Goal: Information Seeking & Learning: Learn about a topic

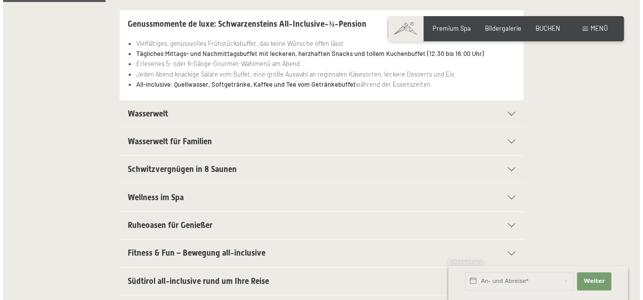
scroll to position [264, 0]
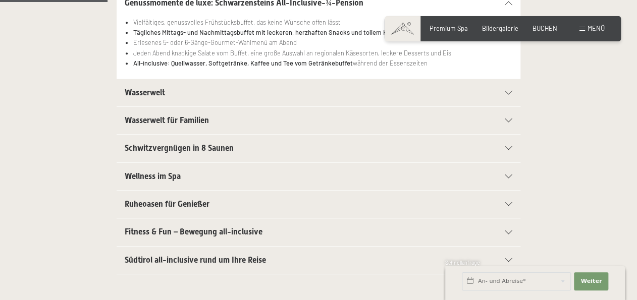
click at [595, 28] on span "Menü" at bounding box center [596, 28] width 17 height 8
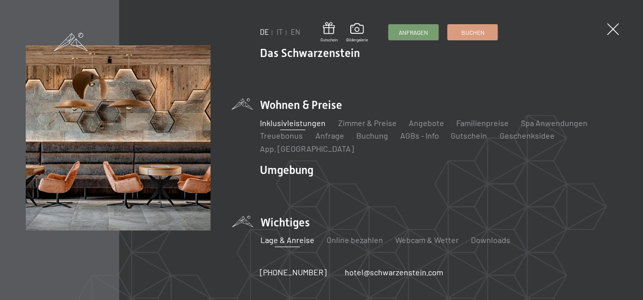
click at [293, 235] on link "Lage & Anreise" at bounding box center [287, 240] width 54 height 10
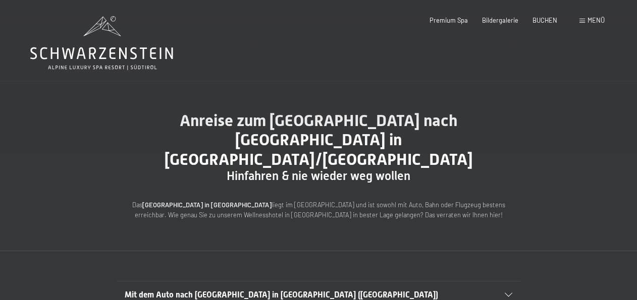
click at [448, 290] on h2 "Mit dem Auto nach Luttach in Südtirol (Italien)" at bounding box center [299, 295] width 349 height 11
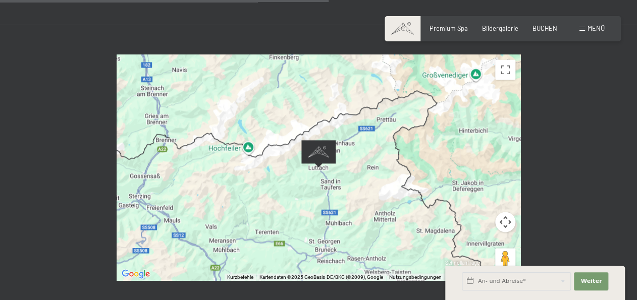
scroll to position [571, 0]
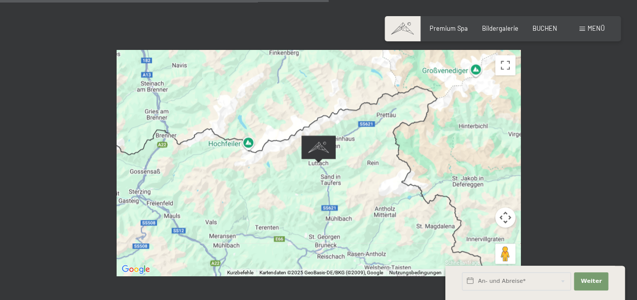
click at [501, 156] on div at bounding box center [319, 163] width 404 height 226
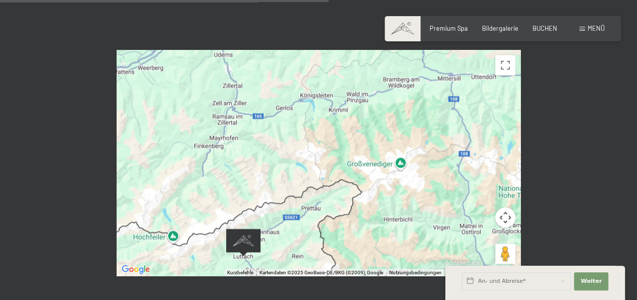
drag, startPoint x: 503, startPoint y: 103, endPoint x: 430, endPoint y: 187, distance: 112.0
click at [430, 187] on div at bounding box center [319, 163] width 404 height 226
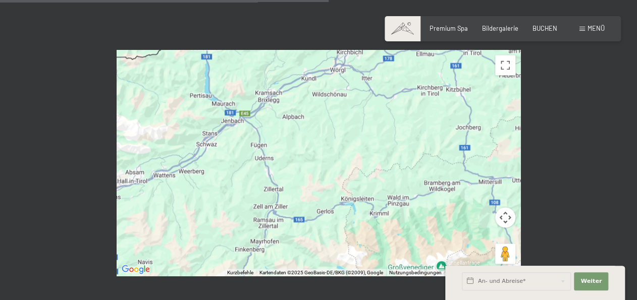
drag, startPoint x: 437, startPoint y: 135, endPoint x: 469, endPoint y: 216, distance: 86.2
click at [469, 216] on div at bounding box center [319, 163] width 404 height 226
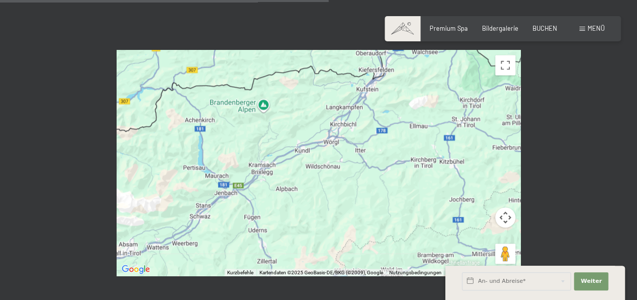
drag, startPoint x: 424, startPoint y: 112, endPoint x: 405, endPoint y: 162, distance: 52.9
click at [405, 163] on div at bounding box center [319, 163] width 404 height 226
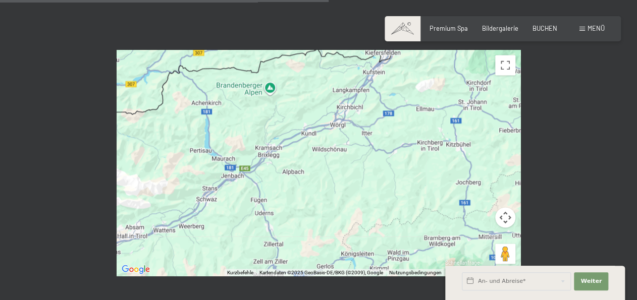
drag, startPoint x: 420, startPoint y: 177, endPoint x: 431, endPoint y: 152, distance: 26.7
click at [431, 152] on div at bounding box center [319, 163] width 404 height 226
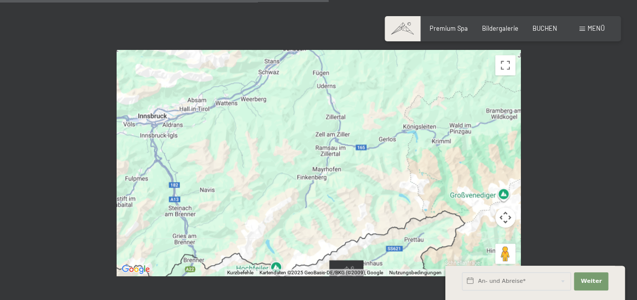
drag, startPoint x: 402, startPoint y: 224, endPoint x: 447, endPoint y: 135, distance: 99.1
click at [447, 135] on div at bounding box center [319, 163] width 404 height 226
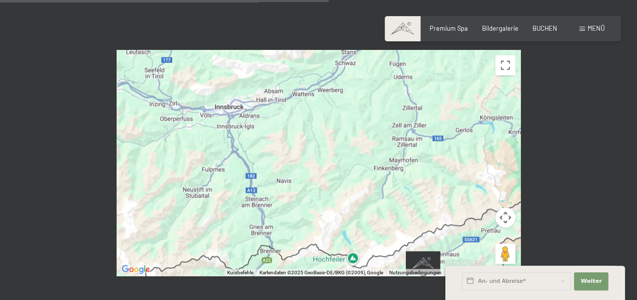
drag, startPoint x: 408, startPoint y: 187, endPoint x: 486, endPoint y: 178, distance: 78.3
click at [486, 178] on div at bounding box center [319, 163] width 404 height 226
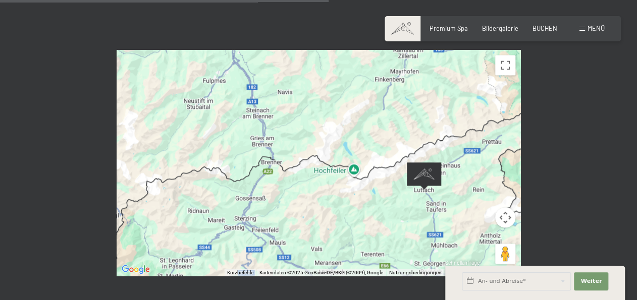
drag, startPoint x: 353, startPoint y: 171, endPoint x: 357, endPoint y: 75, distance: 96.5
click at [357, 75] on div at bounding box center [319, 163] width 404 height 226
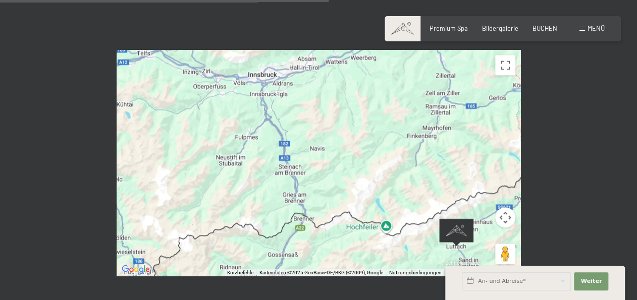
drag, startPoint x: 335, startPoint y: 115, endPoint x: 340, endPoint y: 90, distance: 25.7
click at [340, 90] on div at bounding box center [319, 163] width 404 height 226
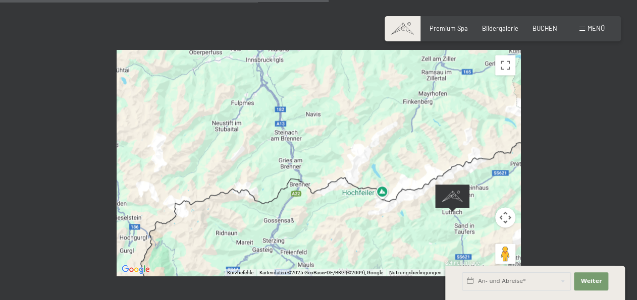
click at [355, 143] on div at bounding box center [319, 163] width 404 height 226
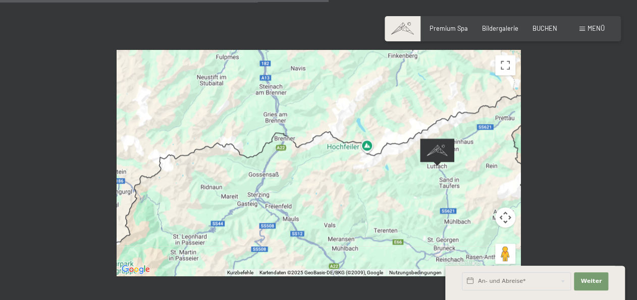
drag, startPoint x: 355, startPoint y: 143, endPoint x: 340, endPoint y: 96, distance: 50.0
click at [340, 96] on div at bounding box center [319, 163] width 404 height 226
click at [501, 24] on span "Bildergalerie" at bounding box center [500, 27] width 36 height 8
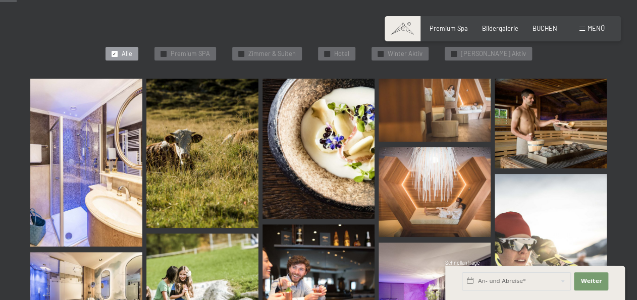
scroll to position [247, 0]
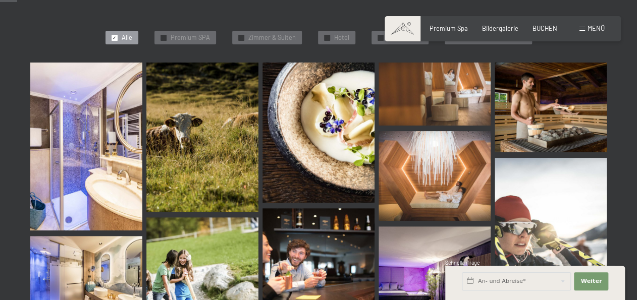
click at [110, 148] on img at bounding box center [86, 147] width 112 height 168
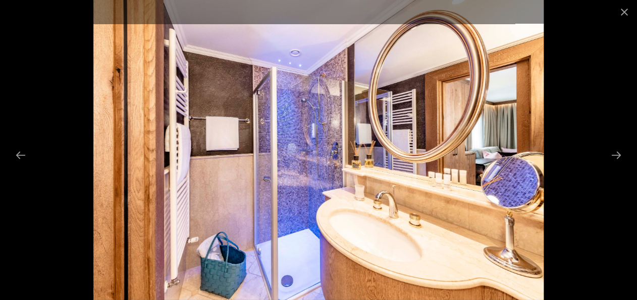
click at [559, 172] on div at bounding box center [318, 150] width 637 height 300
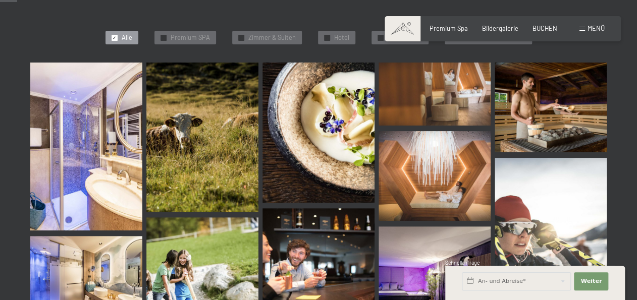
click at [93, 135] on img at bounding box center [86, 147] width 112 height 168
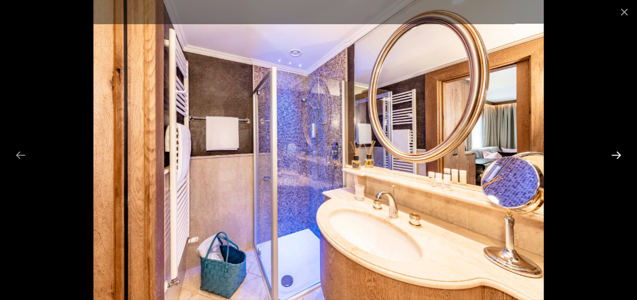
click at [624, 154] on button "Next slide" at bounding box center [616, 155] width 21 height 20
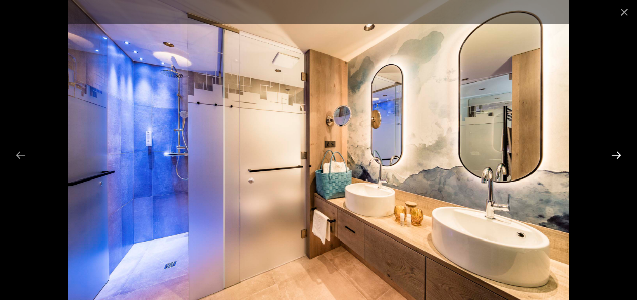
click at [624, 154] on button "Next slide" at bounding box center [616, 155] width 21 height 20
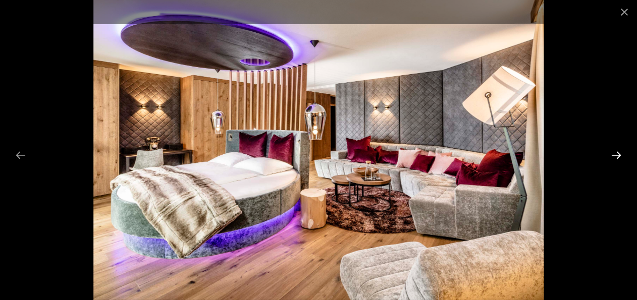
click at [624, 154] on button "Next slide" at bounding box center [616, 155] width 21 height 20
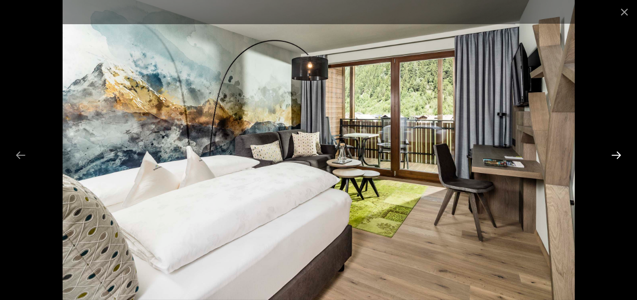
click at [624, 154] on button "Next slide" at bounding box center [616, 155] width 21 height 20
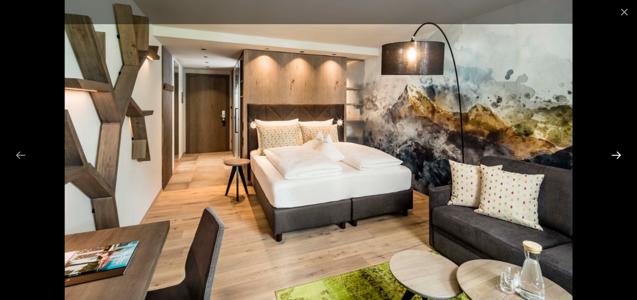
click at [624, 154] on button "Next slide" at bounding box center [616, 155] width 21 height 20
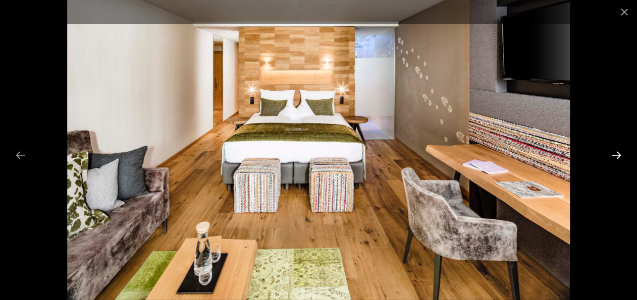
click at [624, 154] on button "Next slide" at bounding box center [616, 155] width 21 height 20
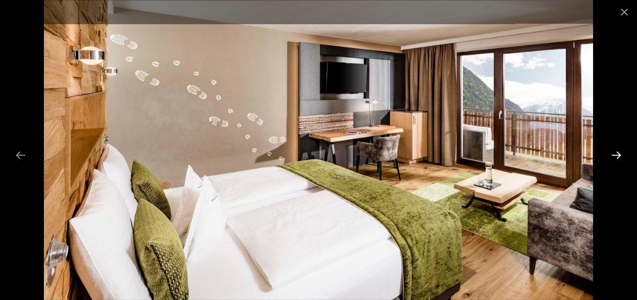
click at [624, 154] on button "Next slide" at bounding box center [616, 155] width 21 height 20
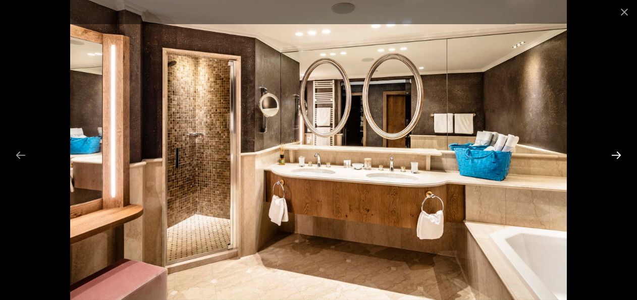
click at [624, 154] on button "Next slide" at bounding box center [616, 155] width 21 height 20
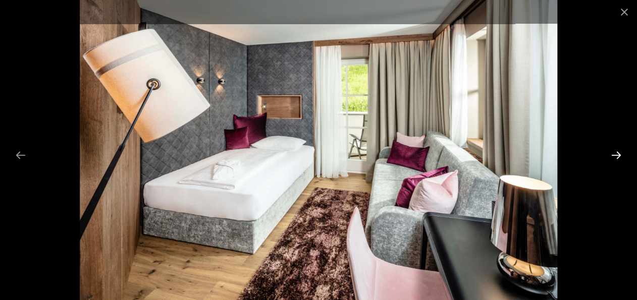
click at [624, 154] on button "Next slide" at bounding box center [616, 155] width 21 height 20
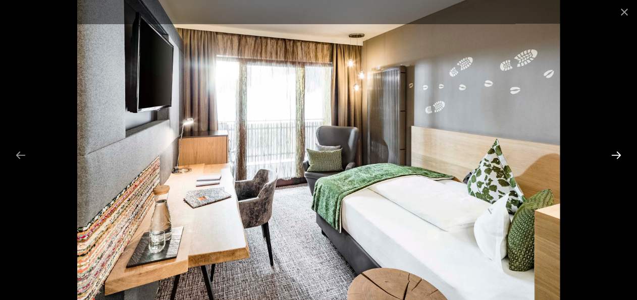
click at [624, 154] on button "Next slide" at bounding box center [616, 155] width 21 height 20
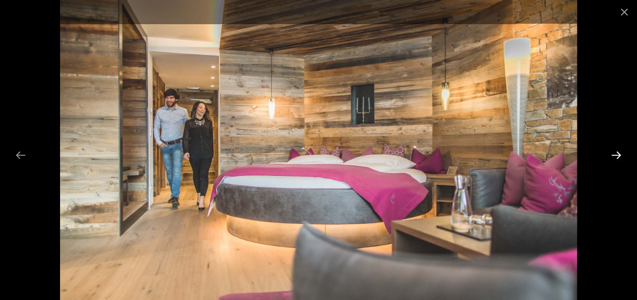
click at [624, 154] on button "Next slide" at bounding box center [616, 155] width 21 height 20
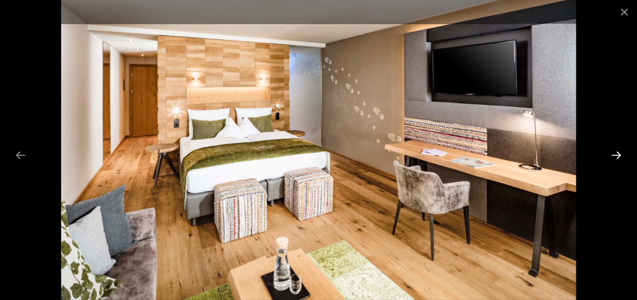
click at [624, 154] on button "Next slide" at bounding box center [616, 155] width 21 height 20
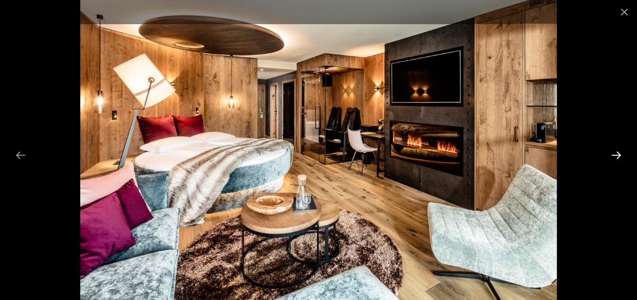
click at [624, 154] on button "Next slide" at bounding box center [616, 155] width 21 height 20
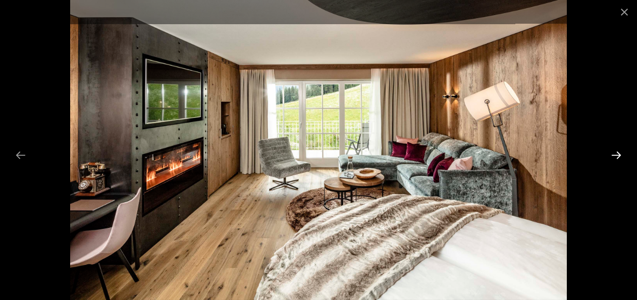
click at [624, 154] on button "Next slide" at bounding box center [616, 155] width 21 height 20
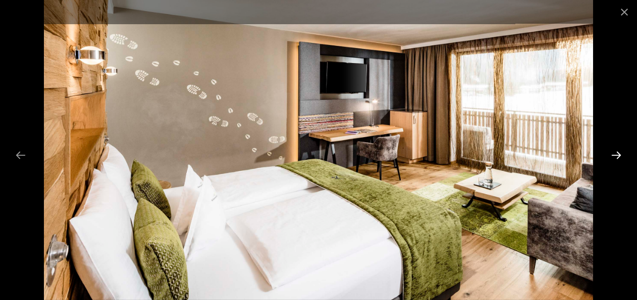
click at [624, 154] on button "Next slide" at bounding box center [616, 155] width 21 height 20
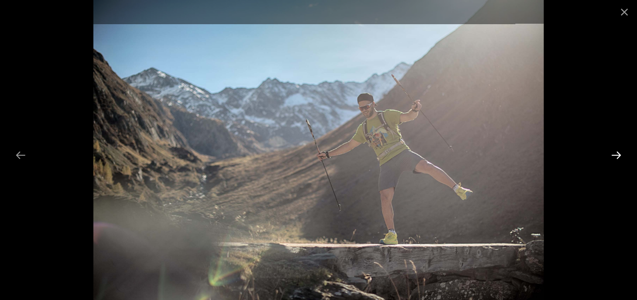
click at [624, 154] on button "Next slide" at bounding box center [616, 155] width 21 height 20
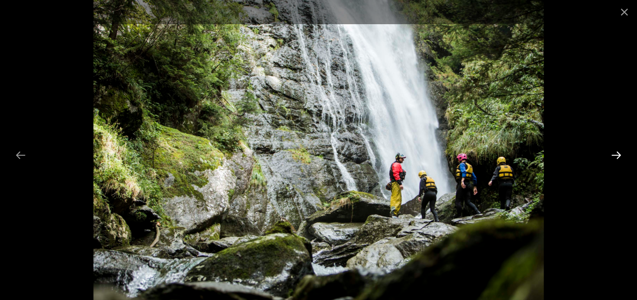
click at [624, 154] on button "Next slide" at bounding box center [616, 155] width 21 height 20
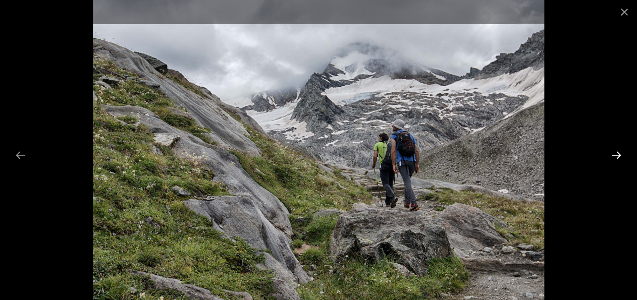
click at [624, 154] on button "Next slide" at bounding box center [616, 155] width 21 height 20
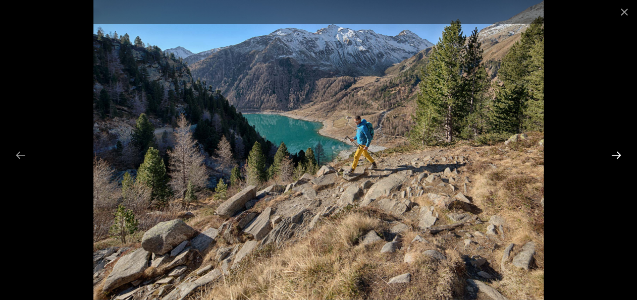
click at [624, 154] on button "Next slide" at bounding box center [616, 155] width 21 height 20
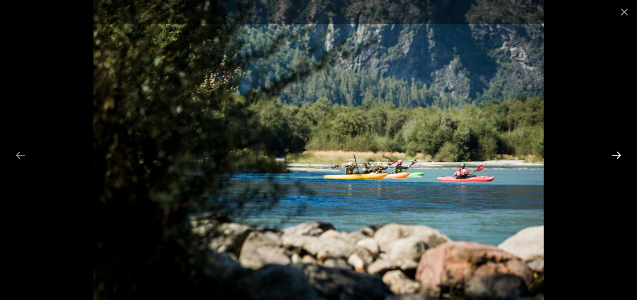
click at [624, 154] on button "Next slide" at bounding box center [616, 155] width 21 height 20
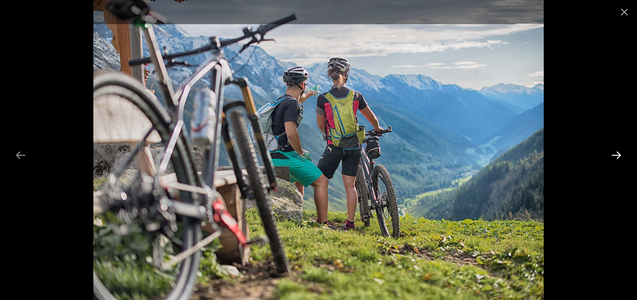
click at [624, 154] on button "Next slide" at bounding box center [616, 155] width 21 height 20
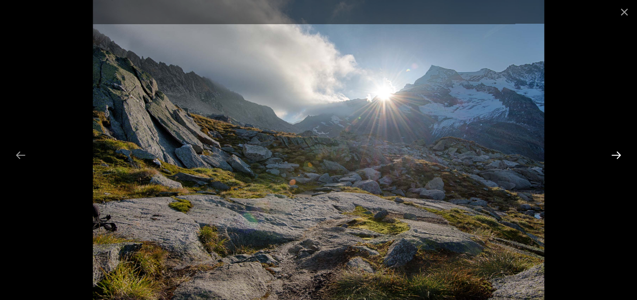
click at [624, 154] on button "Next slide" at bounding box center [616, 155] width 21 height 20
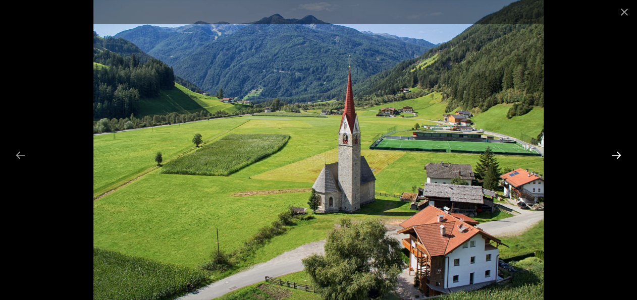
click at [624, 154] on button "Next slide" at bounding box center [616, 155] width 21 height 20
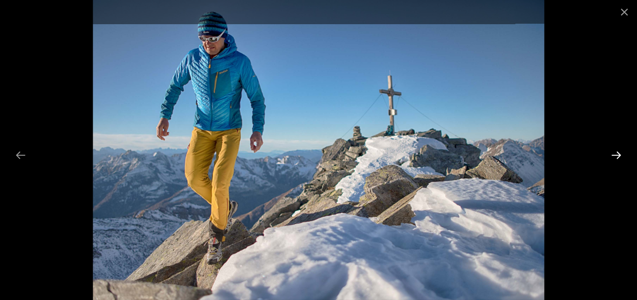
click at [624, 154] on button "Next slide" at bounding box center [616, 155] width 21 height 20
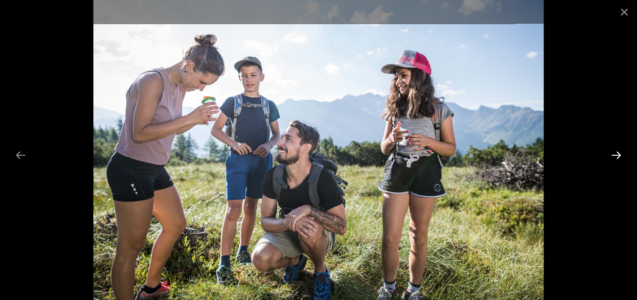
click at [624, 154] on button "Next slide" at bounding box center [616, 155] width 21 height 20
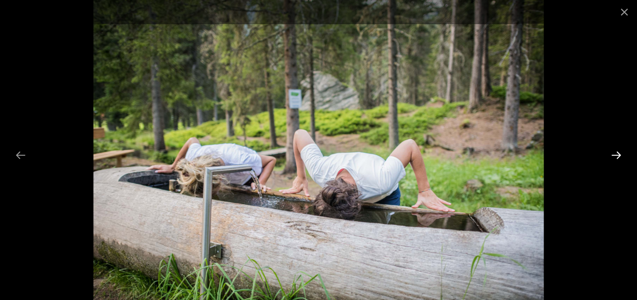
click at [624, 154] on button "Next slide" at bounding box center [616, 155] width 21 height 20
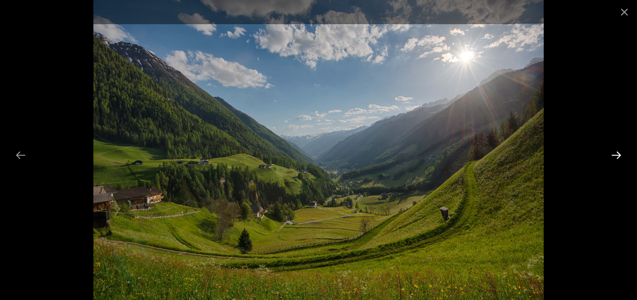
click at [624, 154] on button "Next slide" at bounding box center [616, 155] width 21 height 20
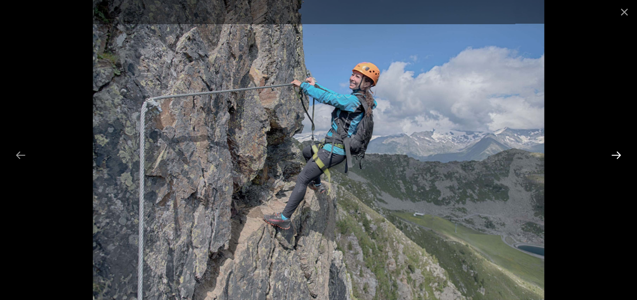
click at [624, 154] on button "Next slide" at bounding box center [616, 155] width 21 height 20
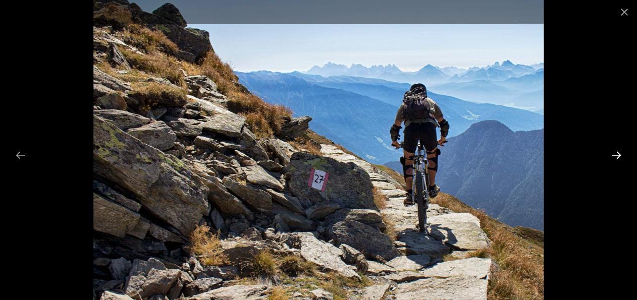
click at [624, 154] on button "Next slide" at bounding box center [616, 155] width 21 height 20
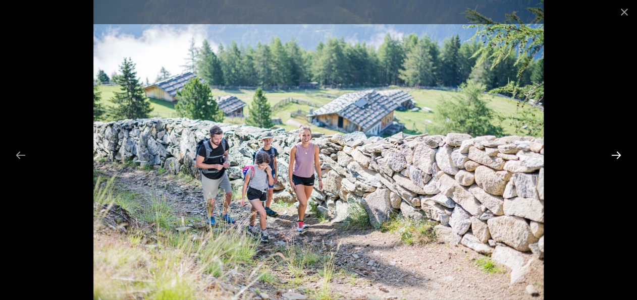
click at [624, 154] on button "Next slide" at bounding box center [616, 155] width 21 height 20
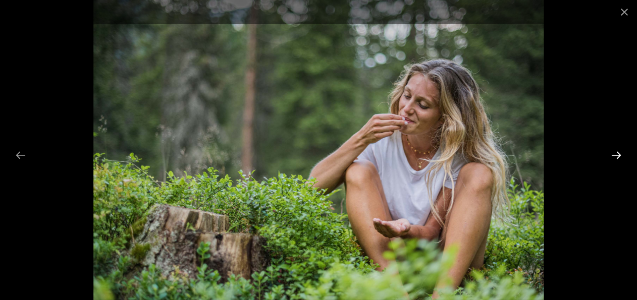
click at [624, 154] on button "Next slide" at bounding box center [616, 155] width 21 height 20
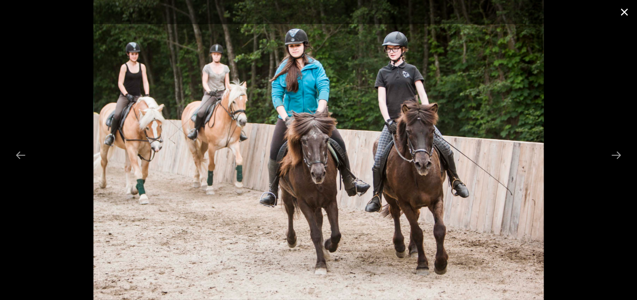
click at [623, 11] on button "Close gallery" at bounding box center [624, 12] width 25 height 24
